Goal: Navigation & Orientation: Find specific page/section

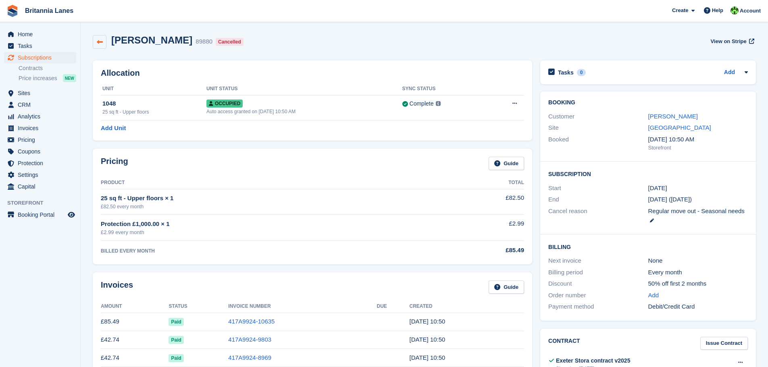
click at [99, 42] on icon at bounding box center [100, 42] width 6 height 6
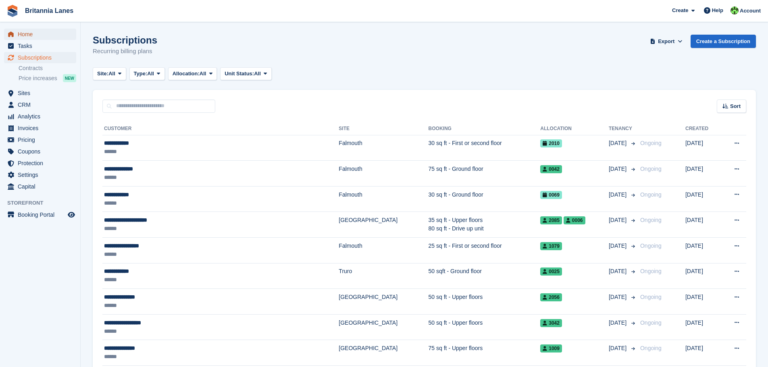
click at [27, 35] on span "Home" at bounding box center [42, 34] width 48 height 11
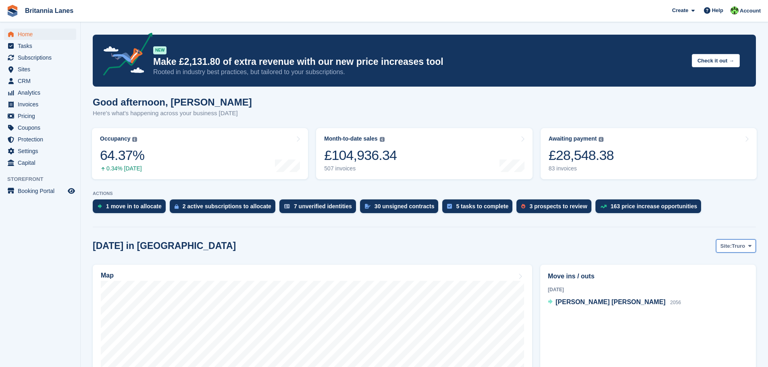
click at [739, 244] on span "Truro" at bounding box center [737, 246] width 13 height 8
click at [713, 291] on link "[GEOGRAPHIC_DATA]" at bounding box center [715, 294] width 73 height 15
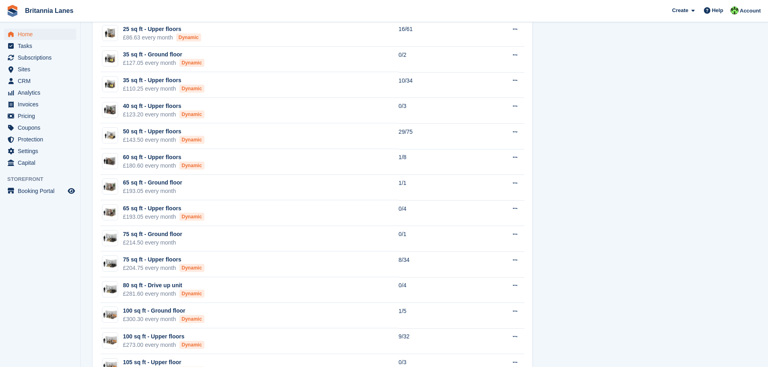
scroll to position [605, 0]
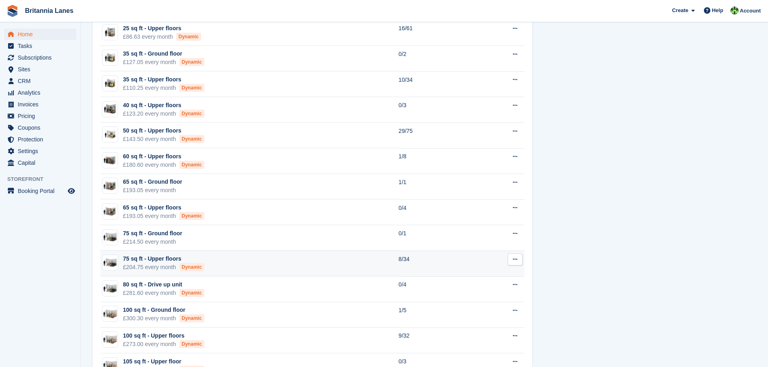
click at [220, 262] on td "75 sq ft - Upper floors £204.75 every month Dynamic" at bounding box center [249, 264] width 298 height 26
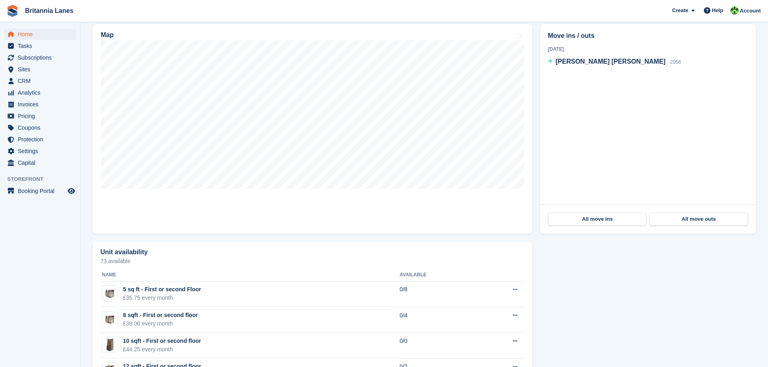
scroll to position [161, 0]
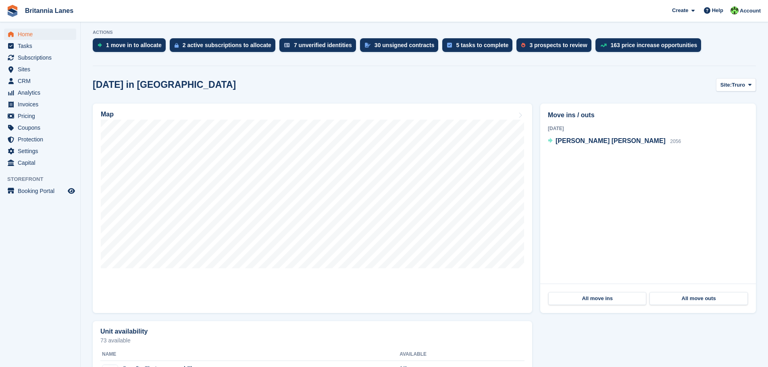
click at [740, 84] on span "Truro" at bounding box center [737, 85] width 13 height 8
click at [712, 134] on link "[GEOGRAPHIC_DATA]" at bounding box center [715, 133] width 73 height 15
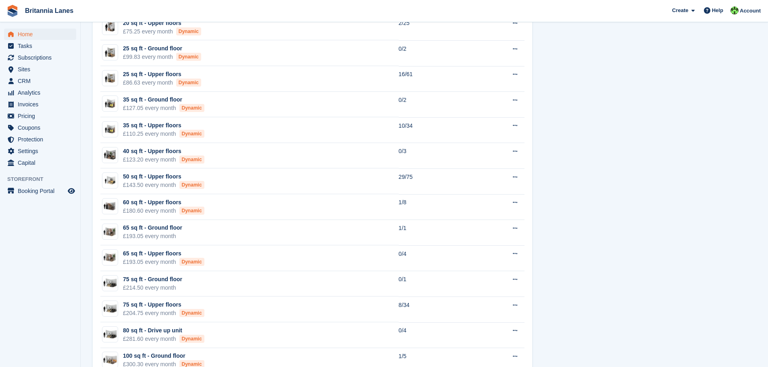
scroll to position [524, 0]
